Goal: Information Seeking & Learning: Learn about a topic

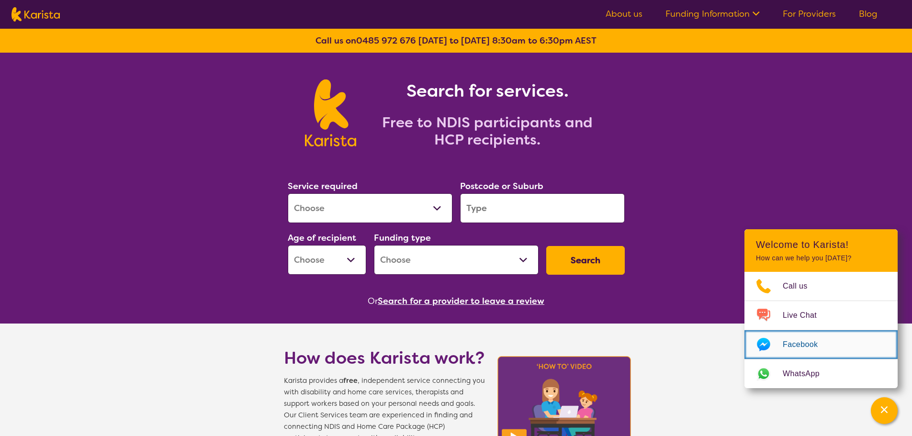
click at [805, 347] on span "Facebook" at bounding box center [806, 345] width 46 height 14
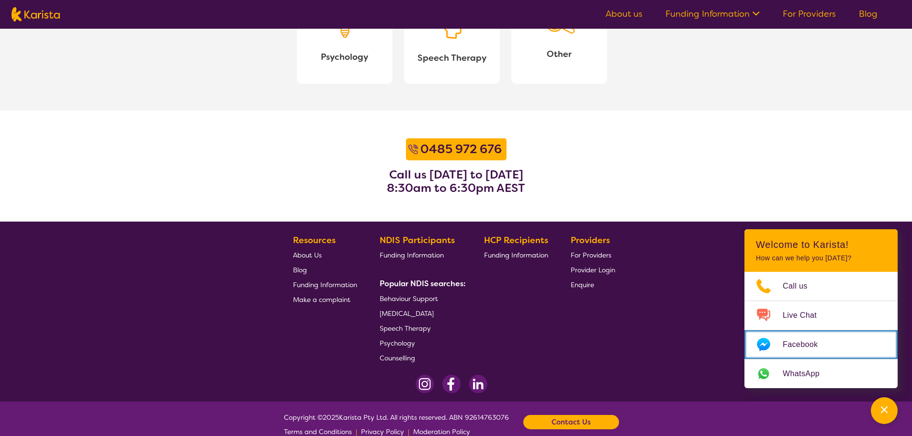
scroll to position [1169, 0]
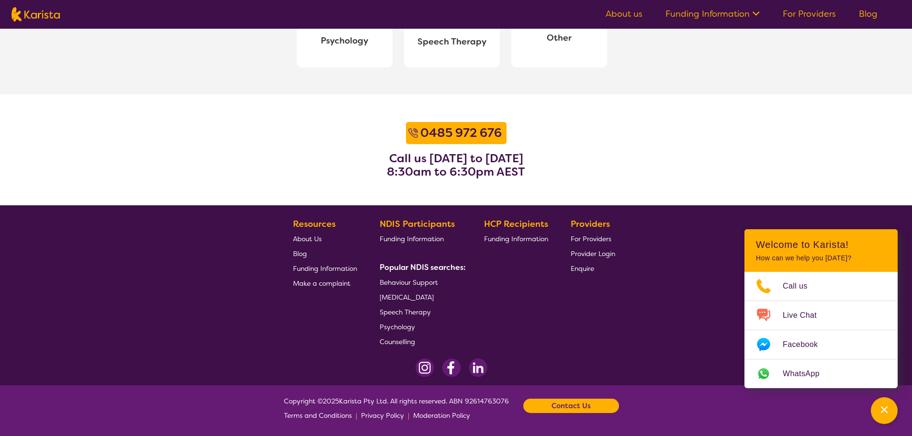
click at [448, 368] on img at bounding box center [451, 368] width 19 height 19
click at [423, 365] on img at bounding box center [425, 368] width 19 height 19
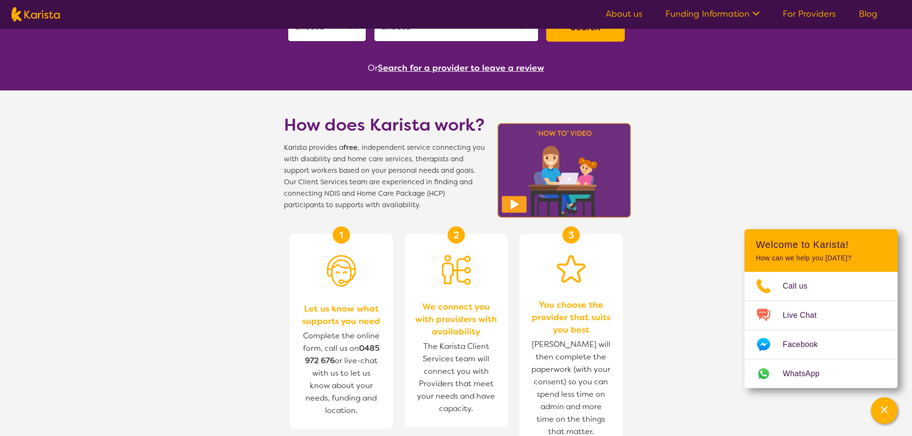
scroll to position [0, 0]
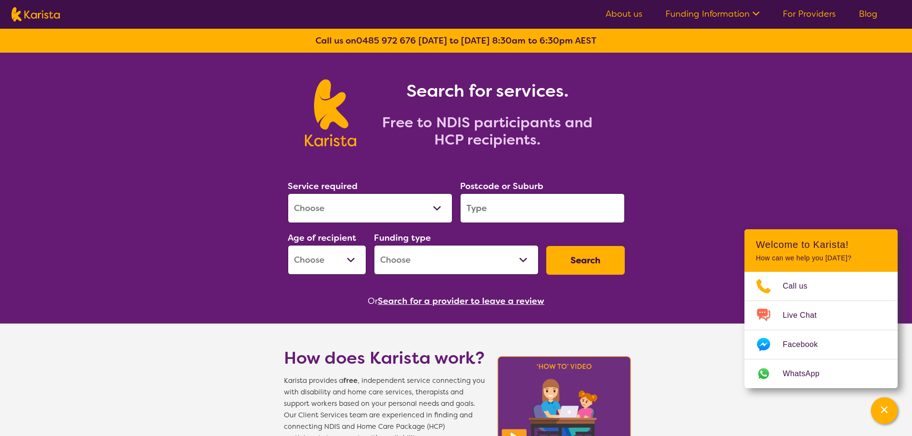
click at [624, 15] on link "About us" at bounding box center [624, 13] width 37 height 11
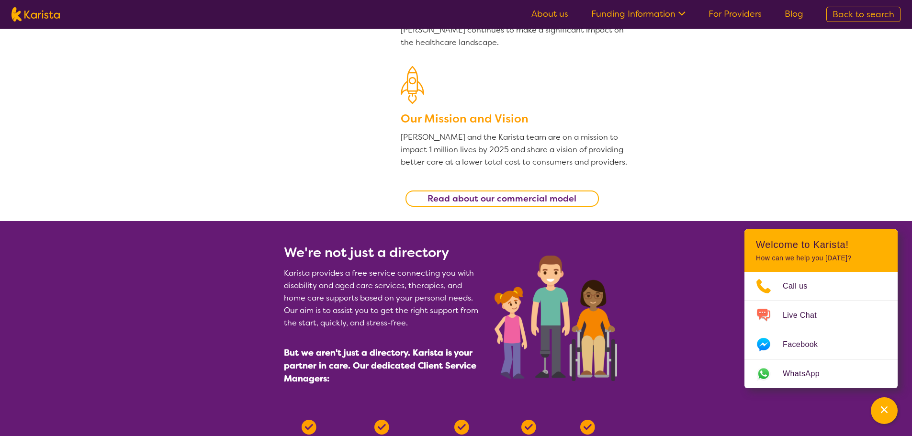
scroll to position [239, 0]
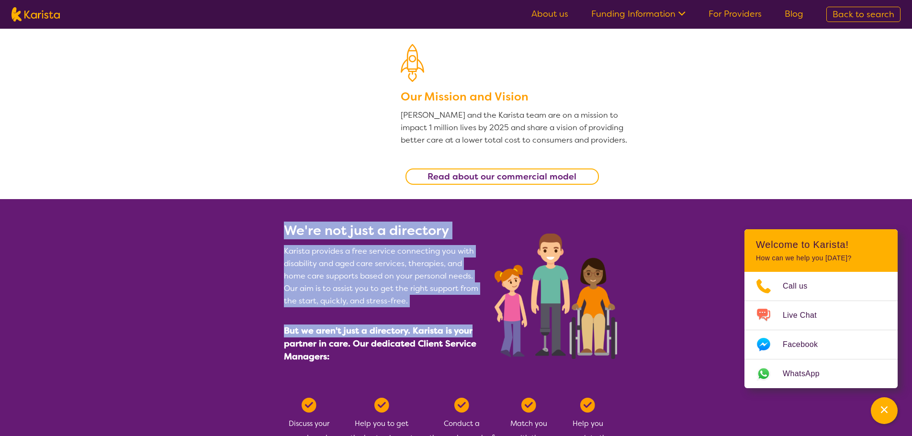
drag, startPoint x: 284, startPoint y: 228, endPoint x: 467, endPoint y: 314, distance: 202.2
click at [475, 323] on div "We're not just a directory Karista provides a free service connecting you with …" at bounding box center [383, 298] width 199 height 153
click at [257, 269] on section "We're not just a directory Karista provides a free service connecting you with …" at bounding box center [456, 352] width 912 height 306
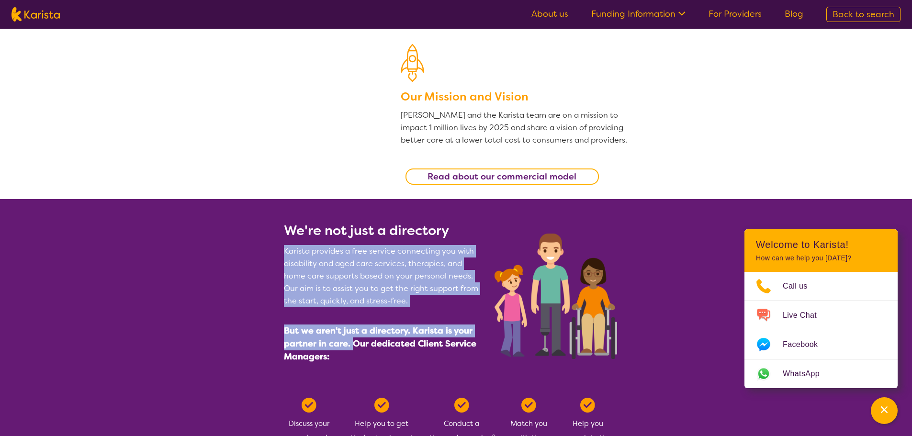
drag, startPoint x: 286, startPoint y: 250, endPoint x: 350, endPoint y: 339, distance: 110.4
click at [350, 339] on span "Karista provides a free service connecting you with disability and aged care se…" at bounding box center [383, 304] width 199 height 118
copy span "Karista provides a free service connecting you with disability and aged care se…"
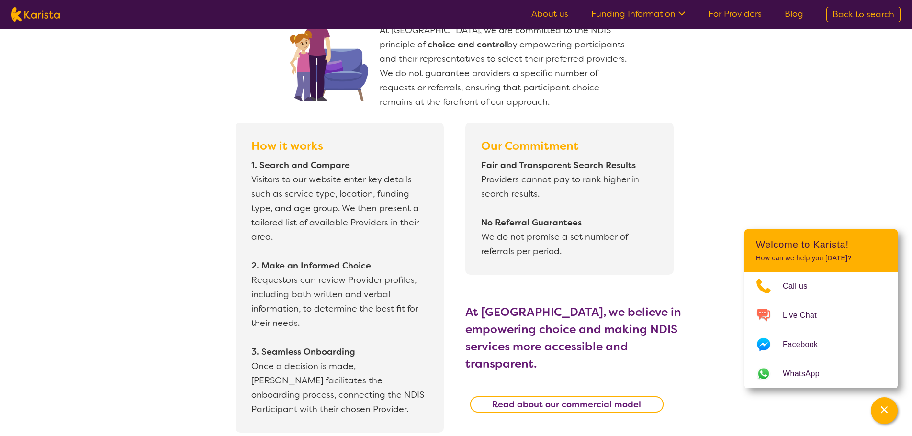
scroll to position [766, 0]
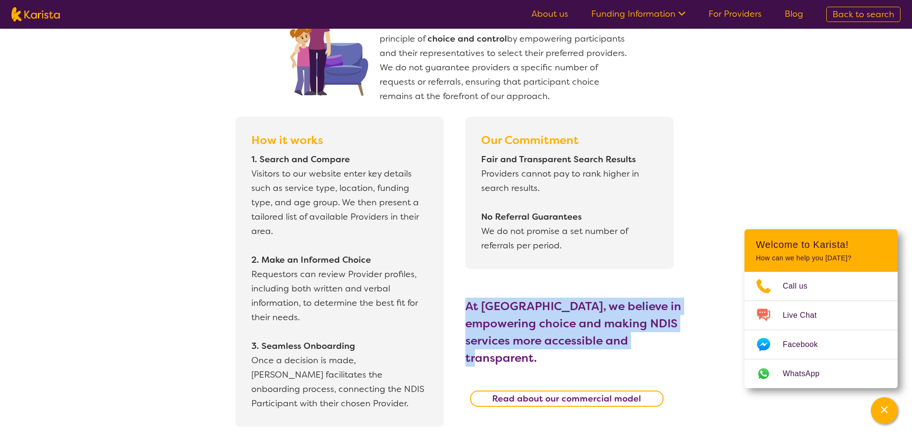
drag, startPoint x: 465, startPoint y: 306, endPoint x: 642, endPoint y: 342, distance: 179.8
click at [642, 342] on h3 "At [GEOGRAPHIC_DATA], we believe in empowering choice and making NDIS services …" at bounding box center [580, 332] width 230 height 69
copy h3 "At [GEOGRAPHIC_DATA], we believe in empowering choice and making NDIS services …"
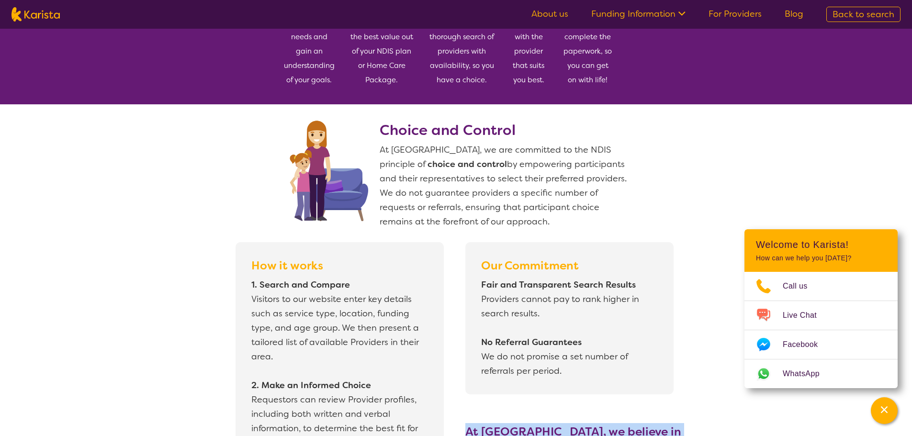
scroll to position [622, 0]
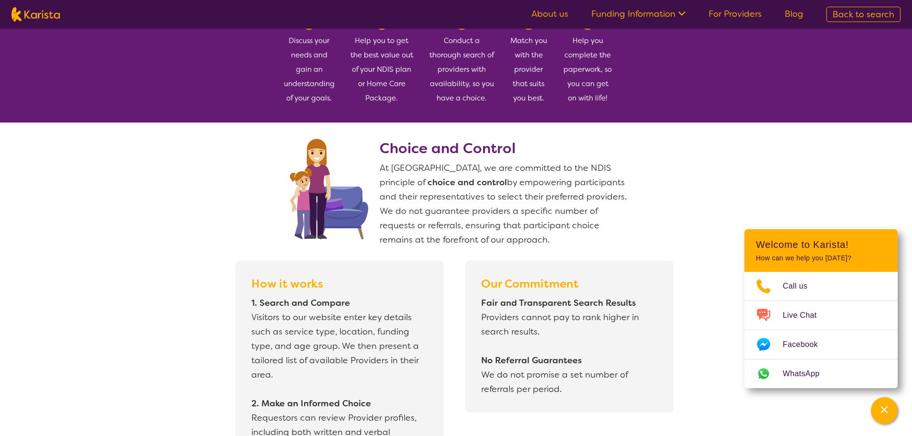
drag, startPoint x: 587, startPoint y: 196, endPoint x: 500, endPoint y: 244, distance: 99.4
click at [500, 244] on div "Choice and Control At [GEOGRAPHIC_DATA], we are committed to the NDIS principle…" at bounding box center [504, 185] width 249 height 123
copy span "We do not guarantee providers a specific number of requests or referrals, ensur…"
